Goal: Task Accomplishment & Management: Manage account settings

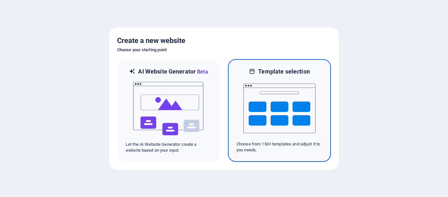
click at [274, 89] on img at bounding box center [279, 108] width 72 height 66
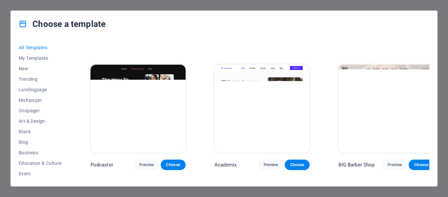
scroll to position [769, 0]
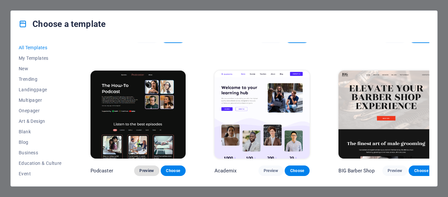
click at [143, 168] on span "Preview" at bounding box center [146, 170] width 14 height 5
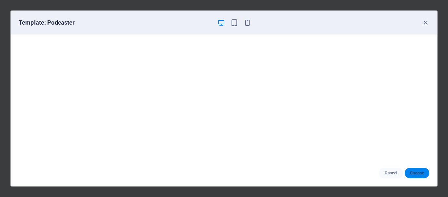
click at [415, 172] on span "Choose" at bounding box center [417, 172] width 14 height 5
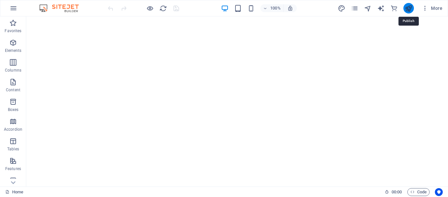
click at [407, 8] on icon "publish" at bounding box center [408, 9] width 8 height 8
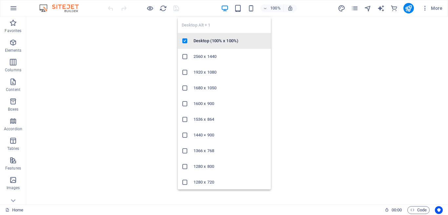
click at [212, 40] on h6 "Desktop (100% x 100%)" at bounding box center [229, 41] width 73 height 8
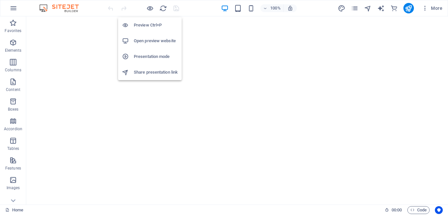
click at [143, 24] on h6 "Preview Ctrl+P" at bounding box center [156, 25] width 44 height 8
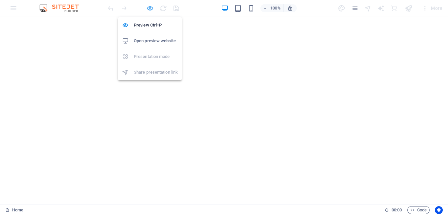
click at [148, 6] on icon "button" at bounding box center [150, 9] width 8 height 8
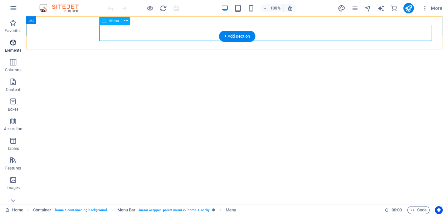
select select
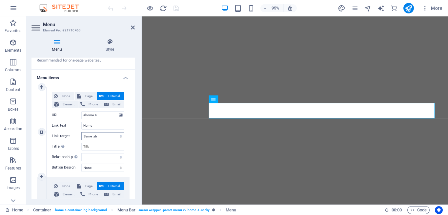
scroll to position [66, 0]
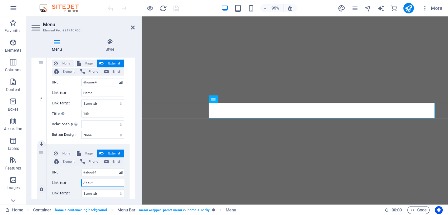
click at [95, 183] on input "About" at bounding box center [102, 183] width 43 height 8
type input "About"
select select
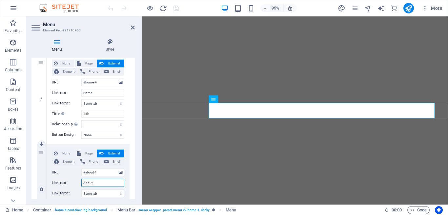
select select
type input "About 1"
select select
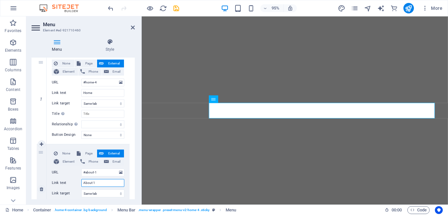
select select
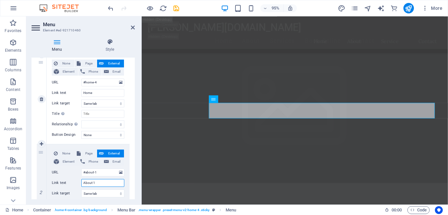
scroll to position [398, 0]
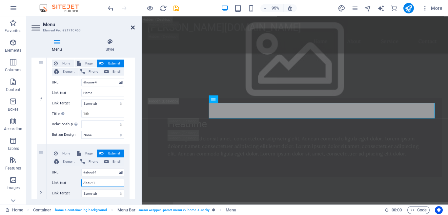
type input "About 1"
click at [133, 27] on icon at bounding box center [133, 27] width 4 height 5
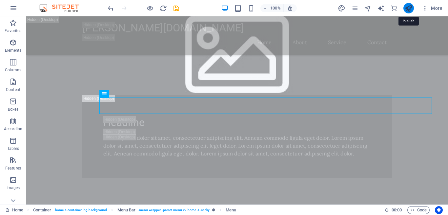
click at [408, 10] on icon "publish" at bounding box center [408, 9] width 8 height 8
checkbox input "false"
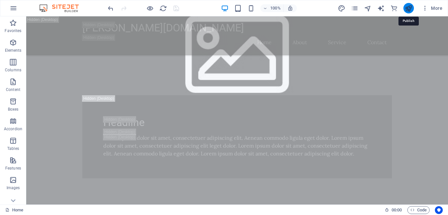
click at [409, 8] on icon "publish" at bounding box center [408, 9] width 8 height 8
